Goal: Find specific fact: Find specific fact

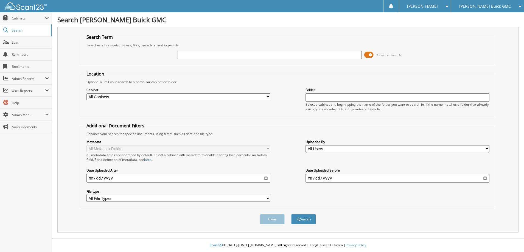
click at [203, 54] on input "text" at bounding box center [270, 55] width 184 height 8
type input "755284"
click at [291, 214] on button "Search" at bounding box center [303, 219] width 25 height 10
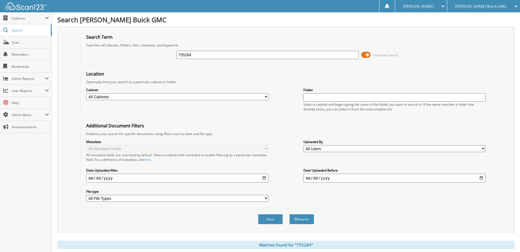
click at [198, 55] on input "755284" at bounding box center [268, 55] width 182 height 8
type input "7552884"
click at [289, 214] on button "Search" at bounding box center [301, 219] width 25 height 10
click at [186, 54] on input "7552884" at bounding box center [268, 55] width 182 height 8
type input "755884"
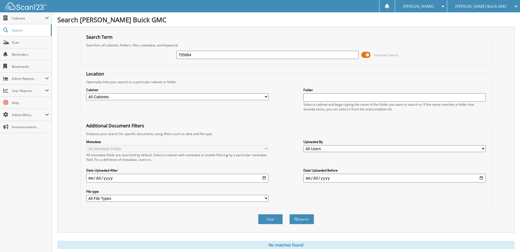
click at [289, 214] on button "Search" at bounding box center [301, 219] width 25 height 10
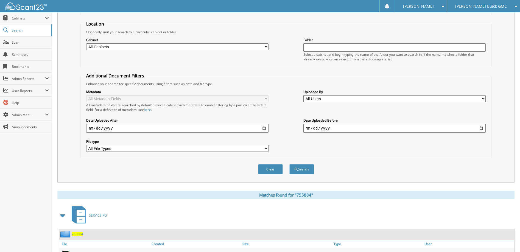
scroll to position [88, 0]
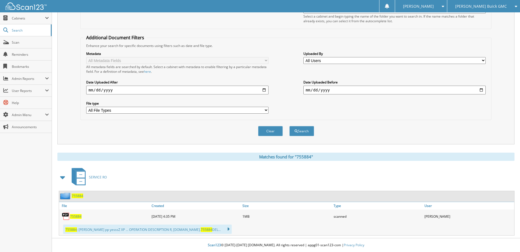
click at [77, 216] on span "755884" at bounding box center [76, 216] width 12 height 5
click at [78, 216] on span "755884" at bounding box center [76, 216] width 12 height 5
click at [76, 217] on span "755884" at bounding box center [76, 216] width 12 height 5
click at [76, 216] on span "755884" at bounding box center [76, 216] width 12 height 5
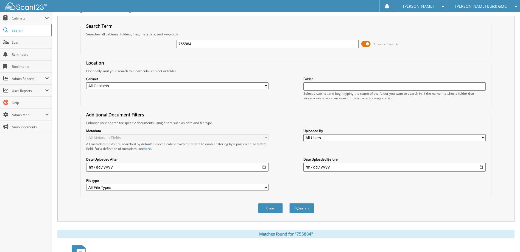
scroll to position [0, 0]
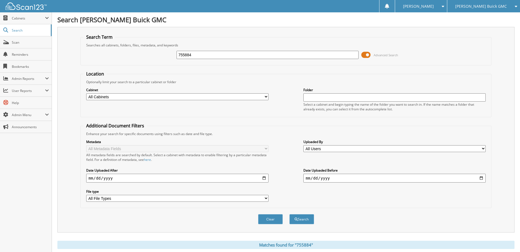
drag, startPoint x: 287, startPoint y: 50, endPoint x: 178, endPoint y: 52, distance: 109.0
click at [178, 52] on div "755884 Advanced Search" at bounding box center [285, 54] width 405 height 15
type input "755488"
click at [289, 214] on button "Search" at bounding box center [301, 219] width 25 height 10
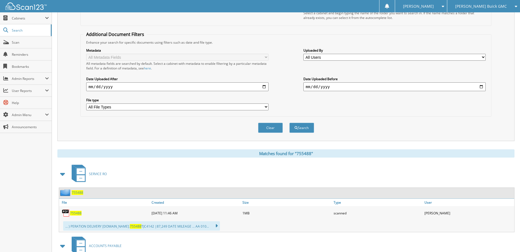
scroll to position [110, 0]
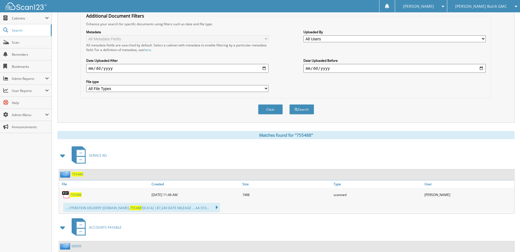
click at [76, 194] on span "755488" at bounding box center [76, 194] width 12 height 5
